Goal: Navigation & Orientation: Find specific page/section

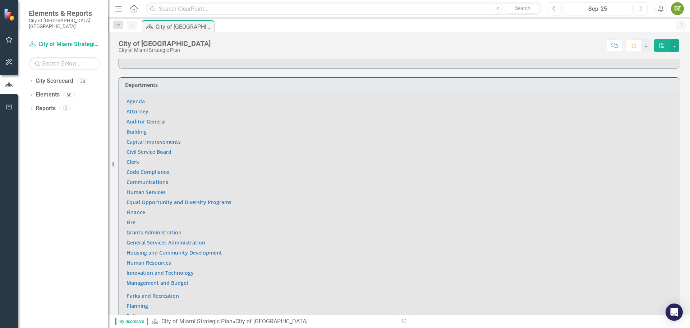
scroll to position [557, 0]
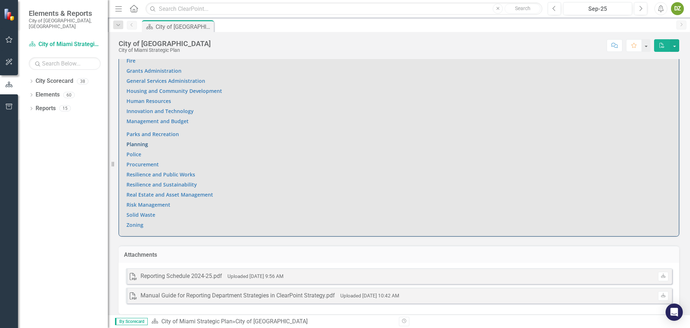
click at [145, 141] on link "Planning" at bounding box center [138, 144] width 22 height 7
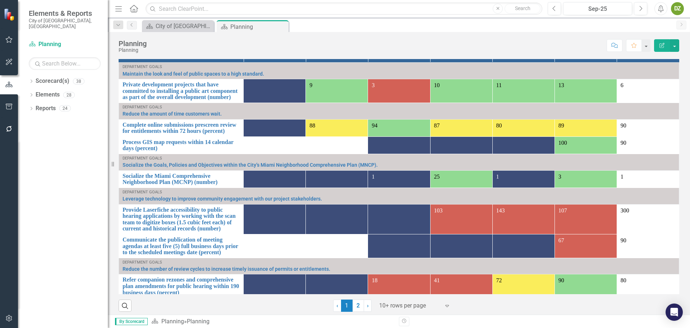
scroll to position [683, 0]
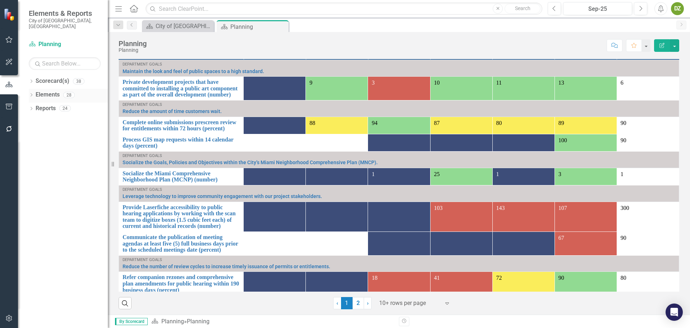
click at [56, 92] on link "Elements" at bounding box center [48, 95] width 24 height 8
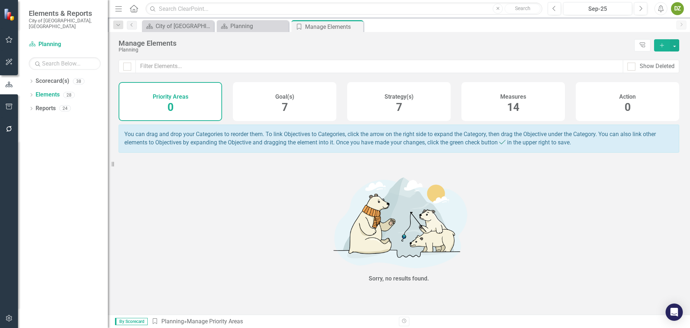
click at [521, 112] on div "Measures 14" at bounding box center [514, 101] width 104 height 39
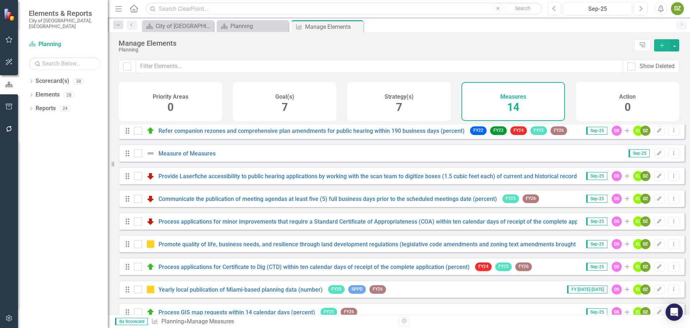
scroll to position [133, 0]
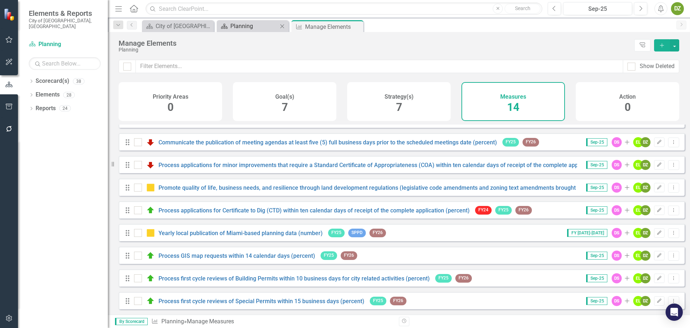
click at [233, 29] on div "Planning" at bounding box center [253, 26] width 47 height 9
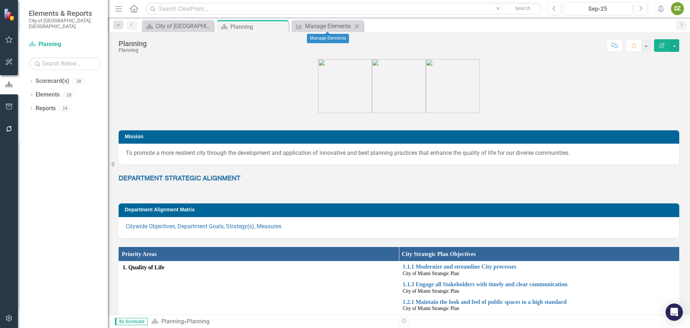
click at [357, 25] on icon "Close" at bounding box center [356, 26] width 7 height 6
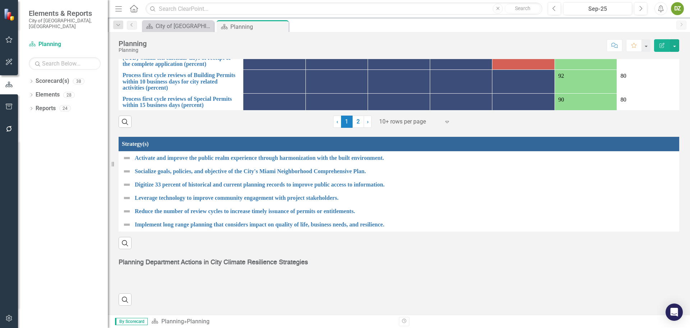
scroll to position [865, 0]
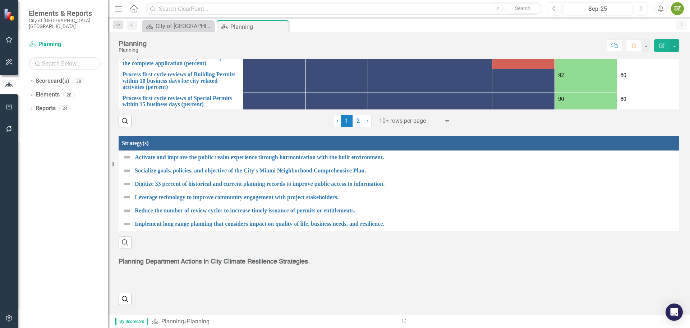
click at [238, 260] on strong "Planning Department Actions in City Climate Resilience Strategies" at bounding box center [213, 261] width 189 height 6
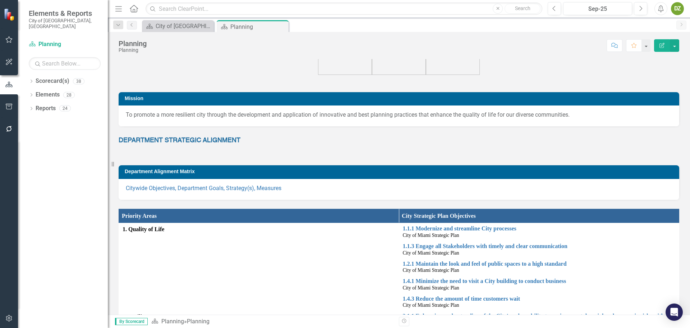
scroll to position [0, 0]
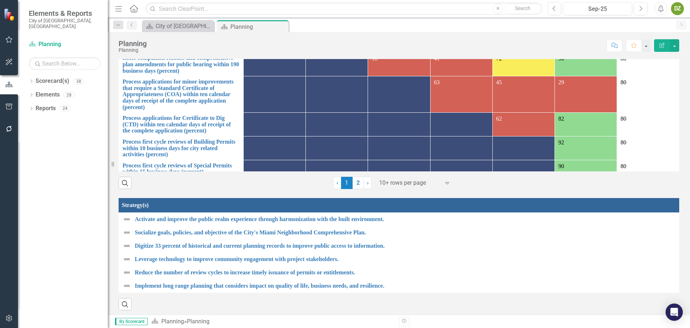
scroll to position [865, 0]
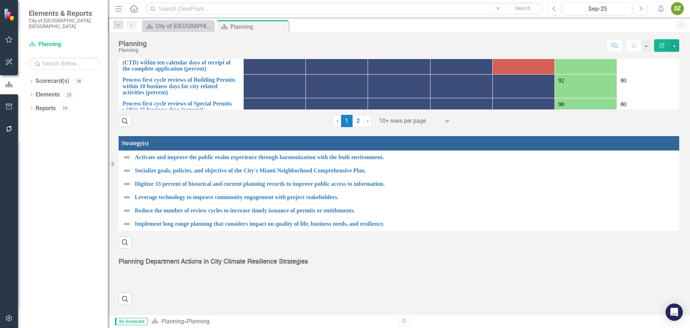
drag, startPoint x: 356, startPoint y: 115, endPoint x: 358, endPoint y: 119, distance: 4.5
click at [356, 115] on link "2" at bounding box center [359, 121] width 12 height 12
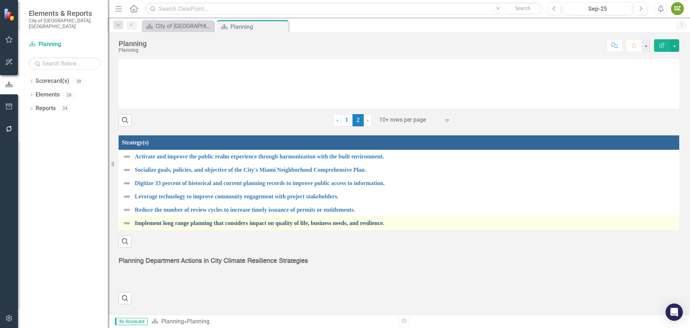
scroll to position [846, 0]
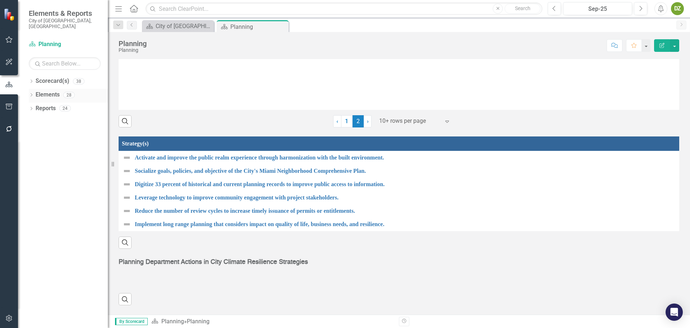
click at [52, 91] on link "Elements" at bounding box center [48, 95] width 24 height 8
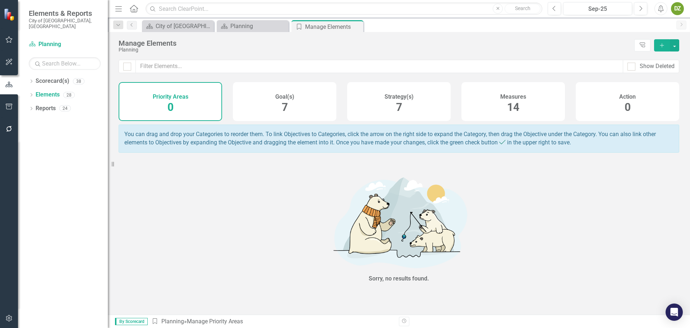
click at [292, 109] on div "Goal(s) 7" at bounding box center [285, 101] width 104 height 39
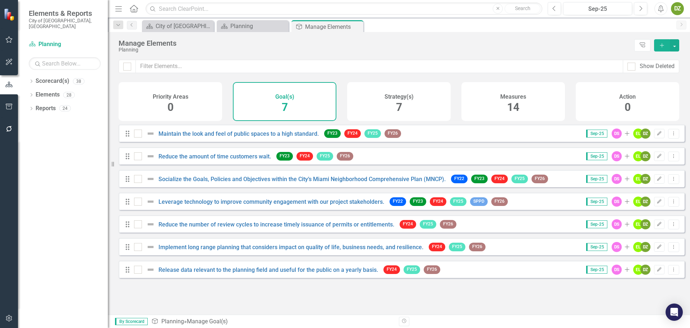
click at [401, 108] on span "7" at bounding box center [399, 107] width 6 height 13
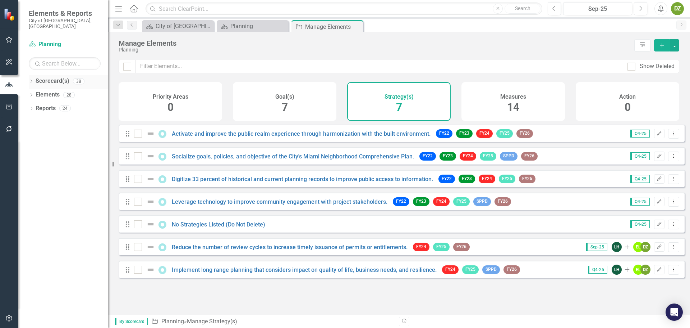
click at [62, 77] on link "Scorecard(s)" at bounding box center [53, 81] width 34 height 8
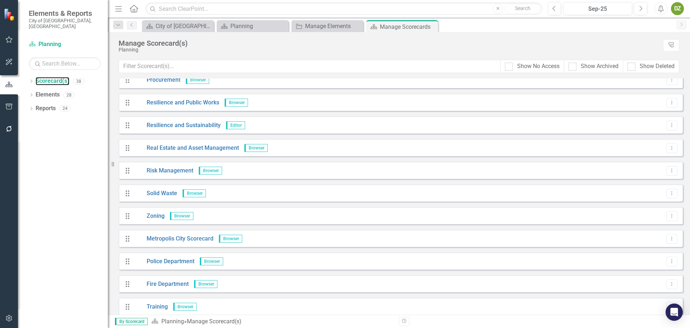
scroll to position [625, 0]
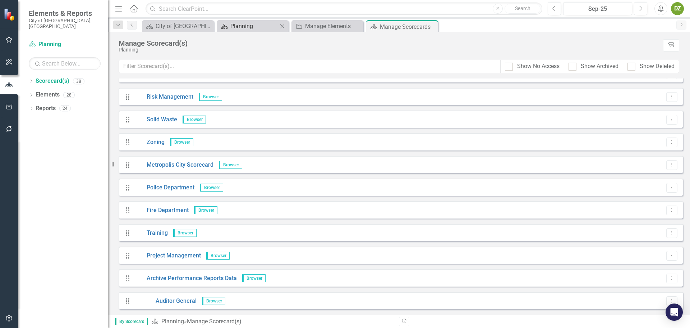
click at [248, 30] on div "Planning" at bounding box center [253, 26] width 47 height 9
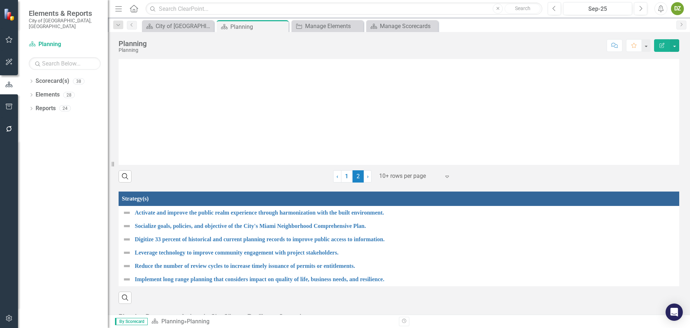
scroll to position [846, 0]
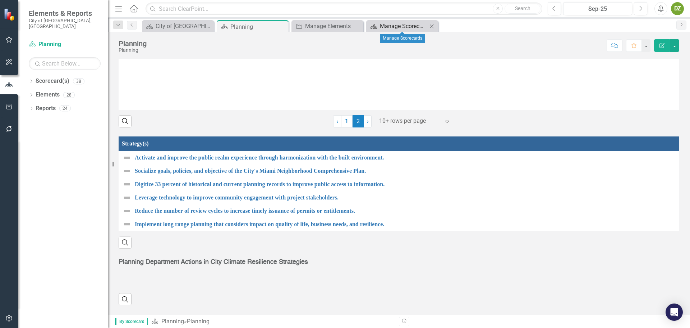
click at [410, 24] on div "Manage Scorecards" at bounding box center [403, 26] width 47 height 9
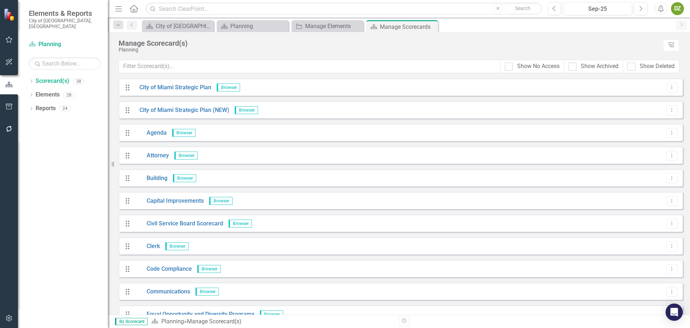
click at [0, 0] on icon "Close" at bounding box center [0, 0] width 0 height 0
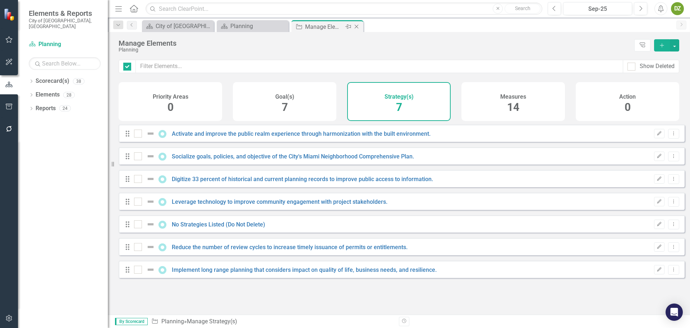
checkbox input "false"
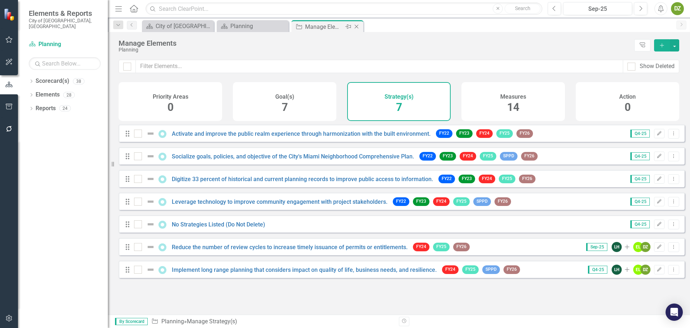
click at [330, 26] on div "Manage Elements" at bounding box center [324, 26] width 38 height 9
click at [517, 115] on div "Measures 14" at bounding box center [514, 101] width 104 height 39
